Goal: Transaction & Acquisition: Book appointment/travel/reservation

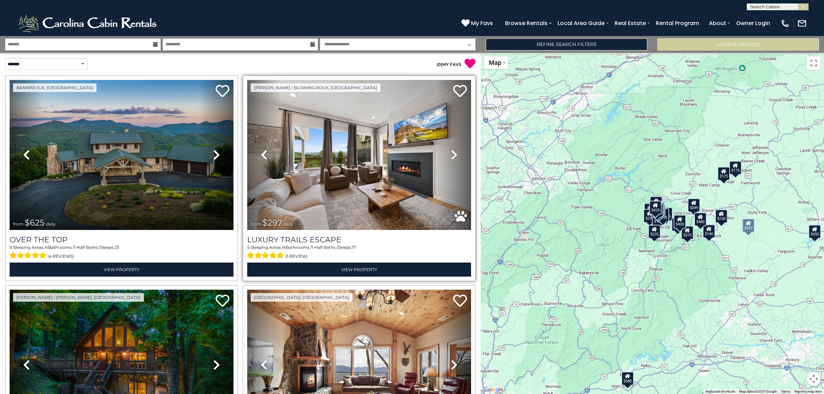
click at [303, 231] on div "Luxury Trails Escape 5 Sleeping Areas / 4 Bathrooms / 1 Half Baths / Sleeps: 17…" at bounding box center [359, 253] width 224 height 47
click at [301, 233] on div "Luxury Trails Escape 5 Sleeping Areas / 4 Bathrooms / 1 Half Baths / Sleeps: 17…" at bounding box center [359, 253] width 224 height 47
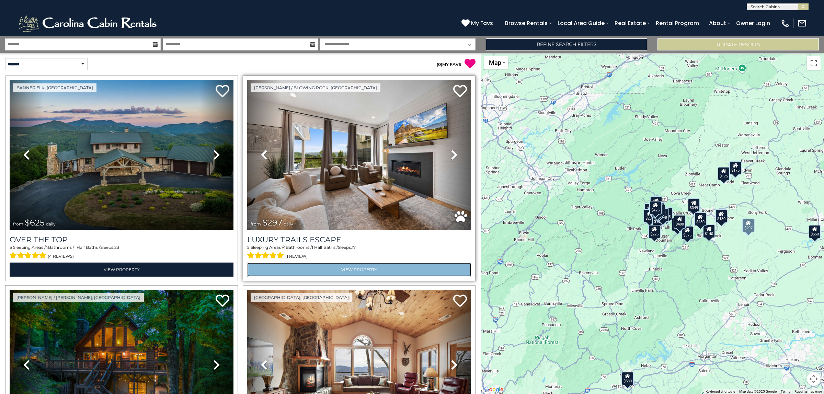
click at [287, 263] on link "View Property" at bounding box center [359, 270] width 224 height 14
click at [323, 271] on link "View Property" at bounding box center [359, 270] width 224 height 14
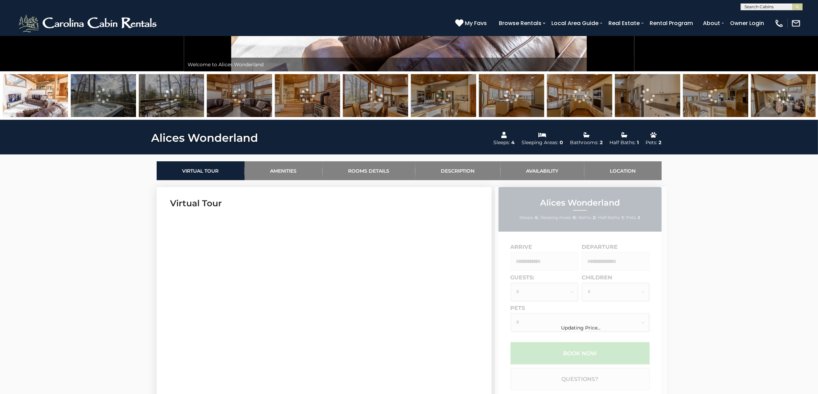
scroll to position [258, 0]
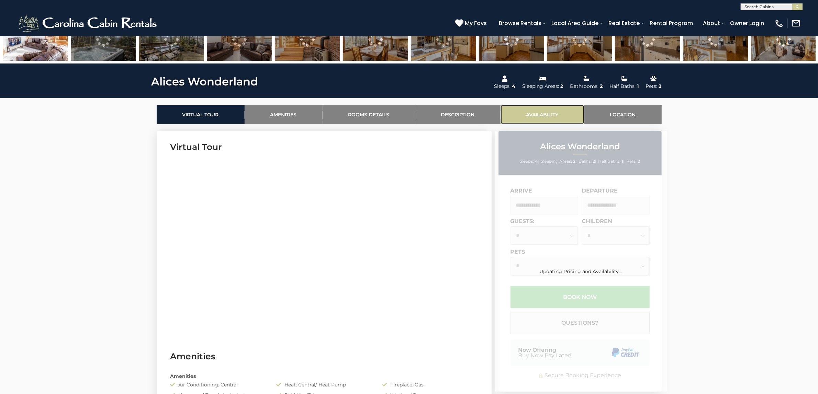
click at [546, 112] on ul "Virtual Tour Amenities Rooms Details Description Availability Reviews Location" at bounding box center [408, 114] width 515 height 19
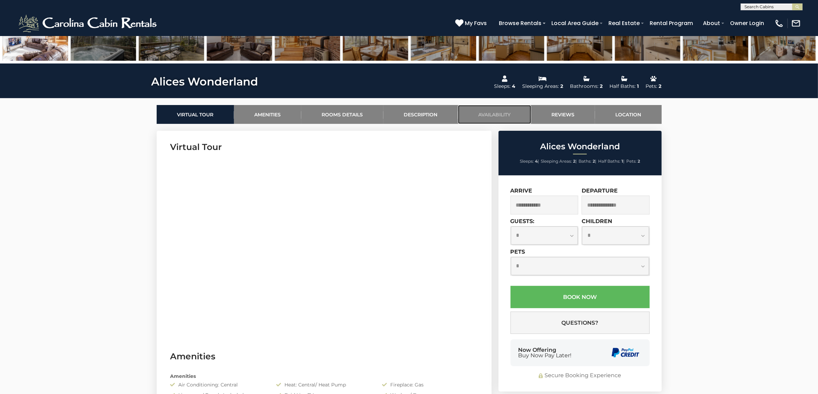
scroll to position [301, 0]
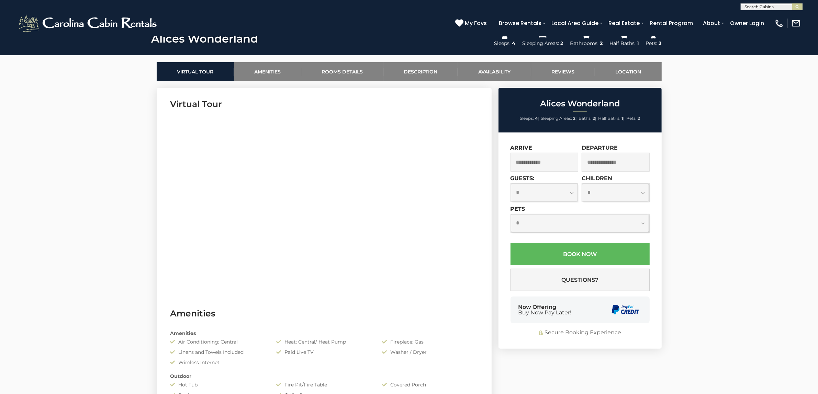
click at [545, 164] on input "text" at bounding box center [544, 162] width 68 height 19
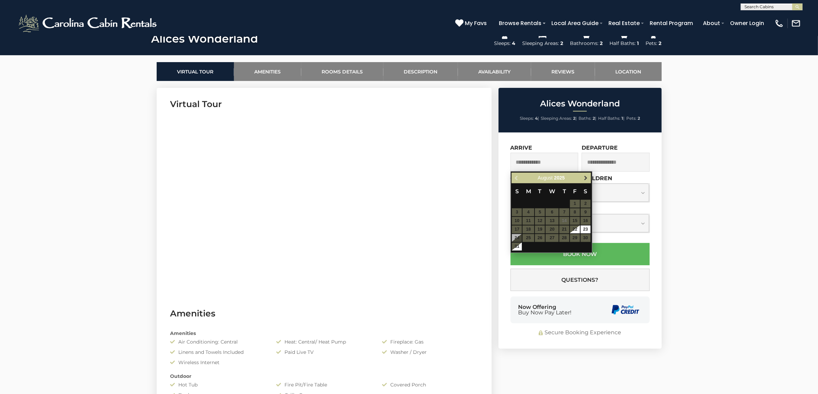
click at [585, 181] on link "Next" at bounding box center [586, 178] width 9 height 9
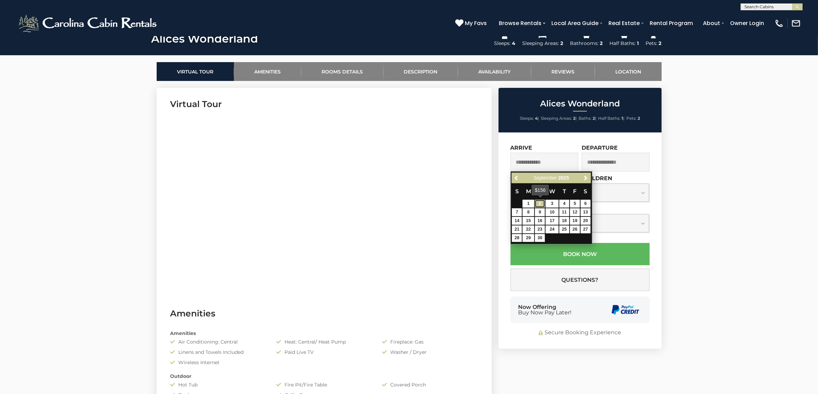
click at [539, 205] on link "2" at bounding box center [540, 204] width 10 height 8
type input "**********"
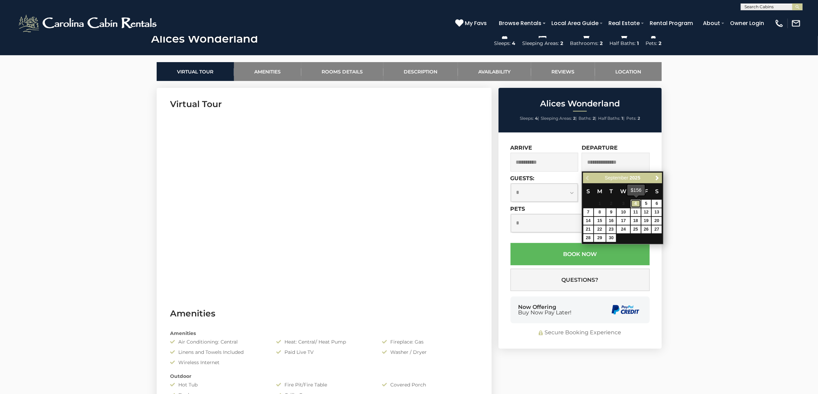
click at [638, 205] on link "4" at bounding box center [636, 204] width 10 height 8
type input "**********"
